Goal: Check status: Check status

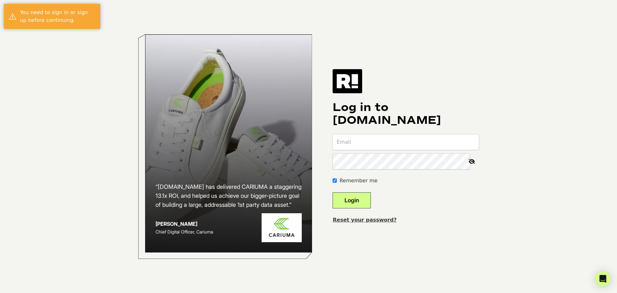
type input "[EMAIL_ADDRESS][DOMAIN_NAME]"
click at [365, 199] on button "Login" at bounding box center [352, 200] width 38 height 16
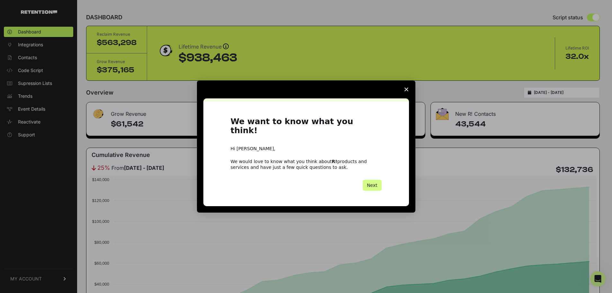
click at [407, 91] on span "Close survey" at bounding box center [407, 89] width 18 height 18
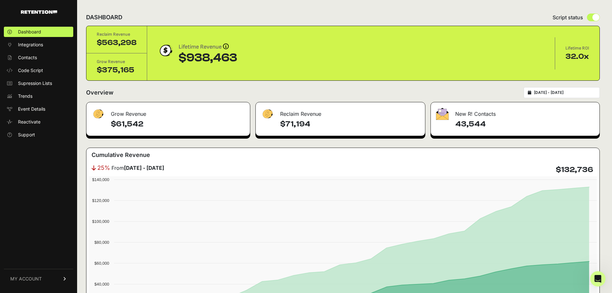
click at [570, 94] on input "[DATE] - [DATE]" at bounding box center [565, 92] width 62 height 5
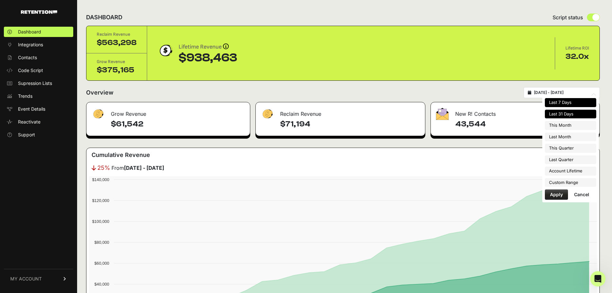
click at [561, 100] on li "Last 7 Days" at bounding box center [570, 102] width 51 height 9
type input "[DATE] - [DATE]"
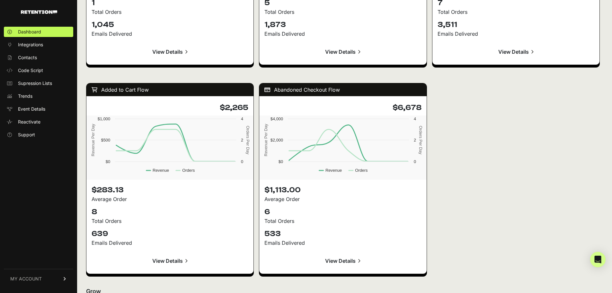
scroll to position [771, 0]
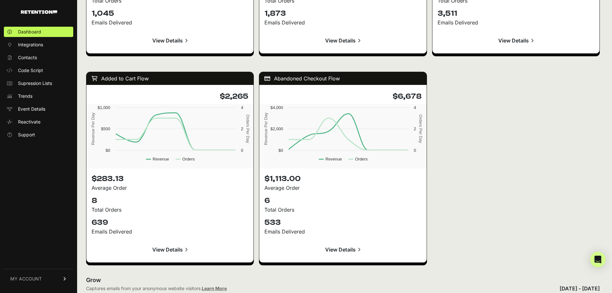
click at [483, 165] on div "Active on Site Flow $813 Created with Highcharts 12.4.0 Revenue Per Day Orders …" at bounding box center [343, 62] width 514 height 413
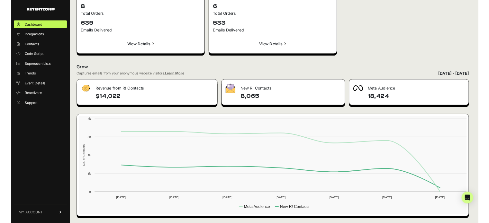
scroll to position [962, 0]
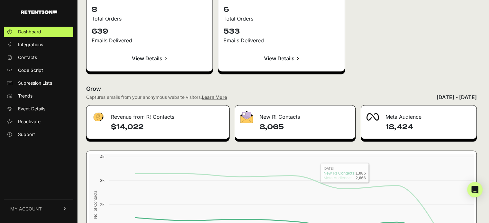
click at [411, 85] on h2 "Grow" at bounding box center [281, 89] width 391 height 9
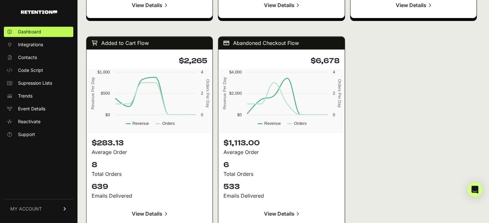
scroll to position [839, 0]
